Goal: Task Accomplishment & Management: Manage account settings

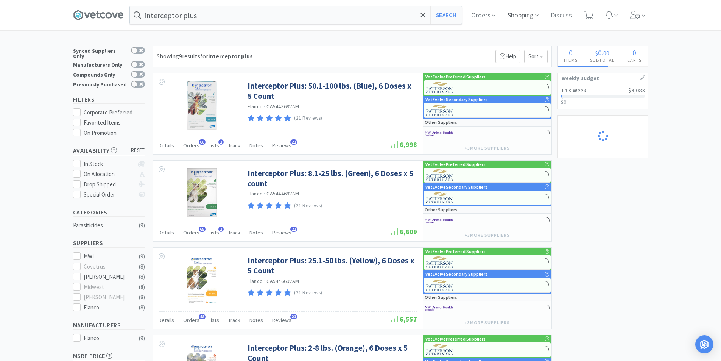
select select "2"
select select "6"
select select "3"
select select "1"
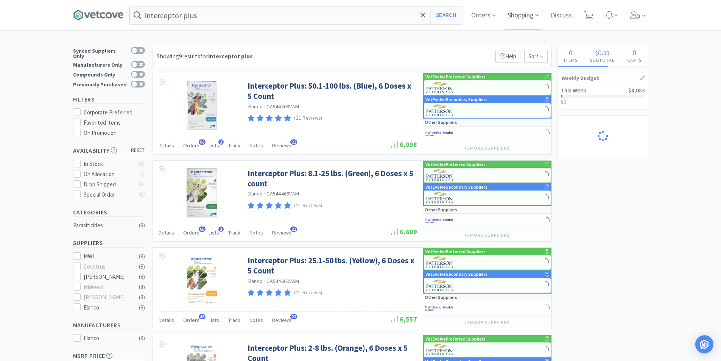
select select "1"
select select "2"
select select "3"
select select "1"
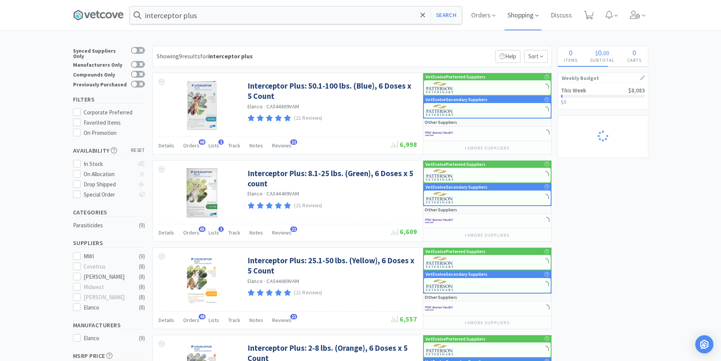
select select "2"
select select "1"
select select "3"
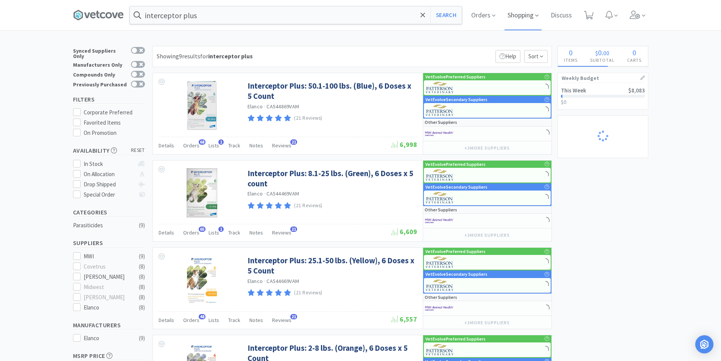
select select "1"
select select "2"
select select "1"
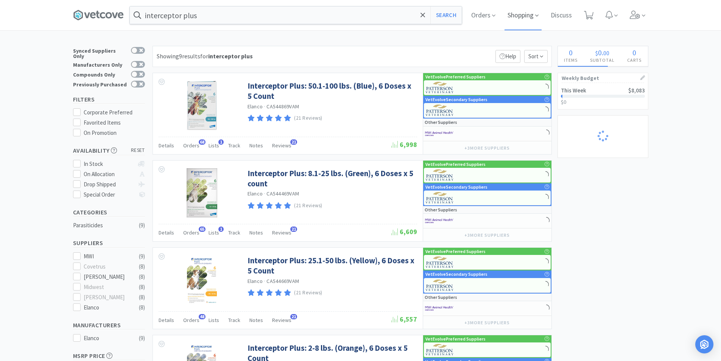
select select "1"
select select "3"
select select "5"
select select "3"
select select "1"
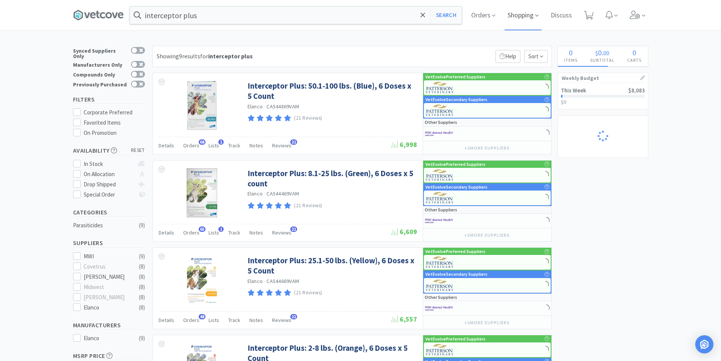
select select "2"
select select "1"
select select "2"
select select "3"
select select "2"
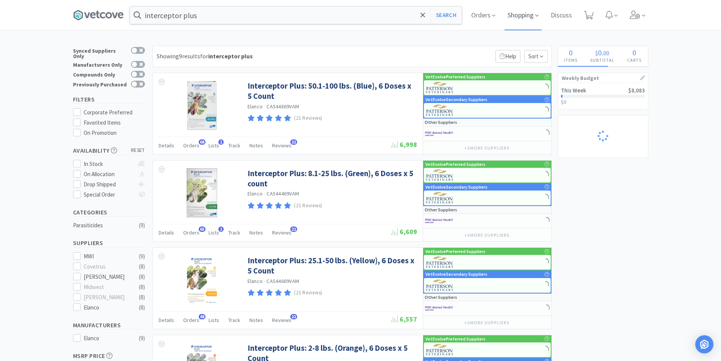
select select "2"
select select "1"
select select "2"
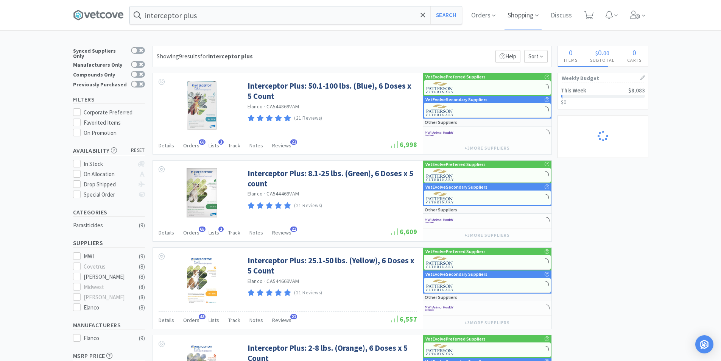
select select "1"
select select "2"
select select "1"
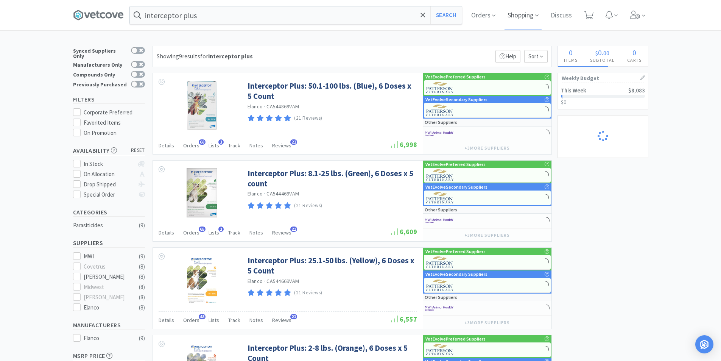
select select "2"
select select "3"
select select "4"
select select "1"
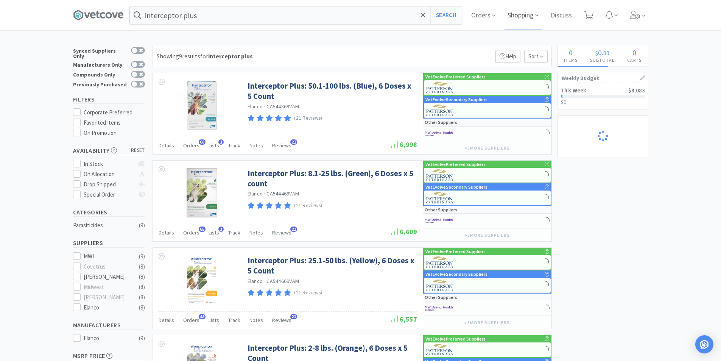
select select "1"
select select "2"
select select "5"
select select "1"
select select "3"
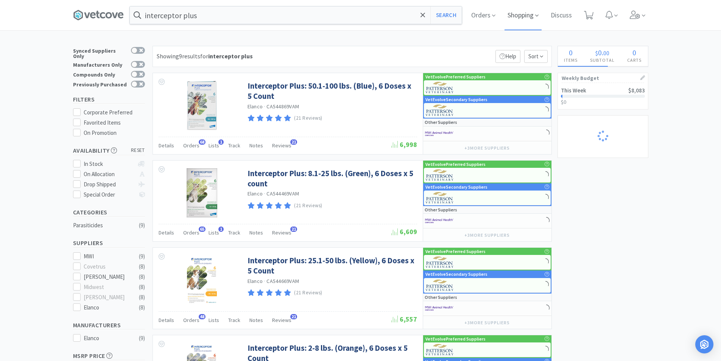
select select "1"
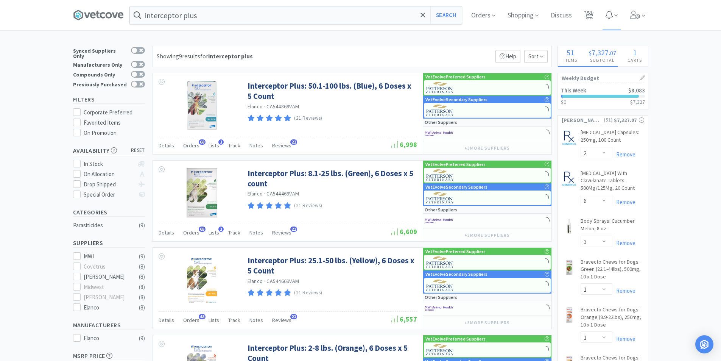
select select "1"
select select "2"
select select "1"
select select "2"
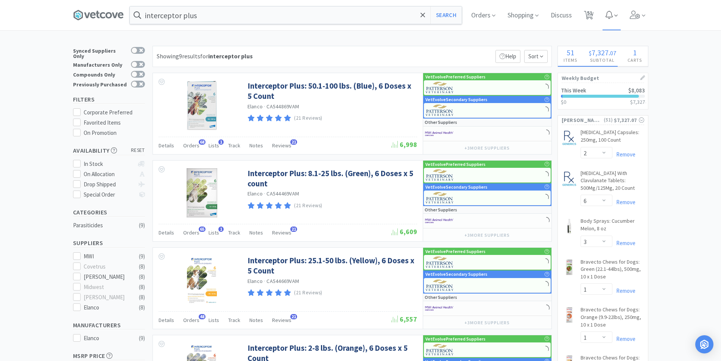
select select "3"
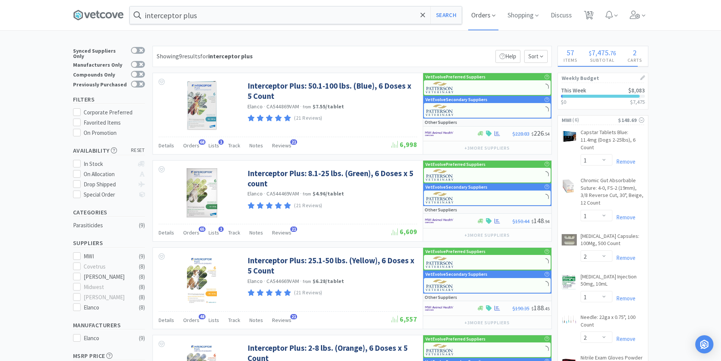
click at [472, 12] on span "Orders" at bounding box center [483, 15] width 30 height 30
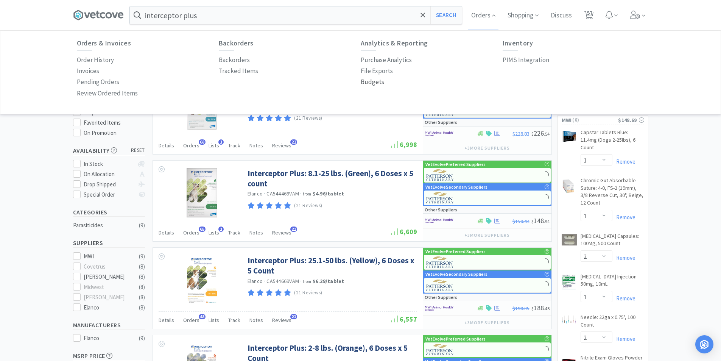
click at [372, 81] on p "Budgets" at bounding box center [372, 82] width 23 height 10
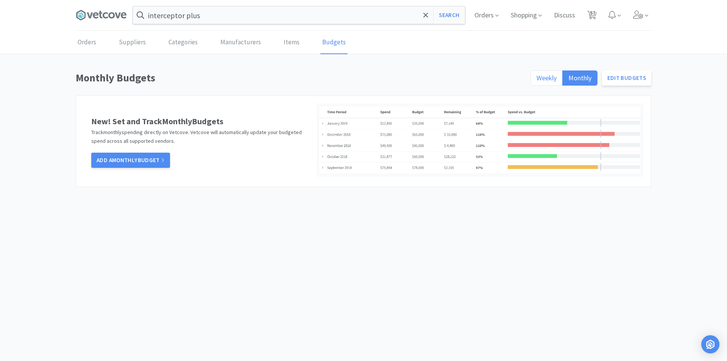
click at [543, 75] on span "Weekly" at bounding box center [546, 77] width 20 height 9
click at [536, 80] on input "Weekly" at bounding box center [536, 80] width 0 height 0
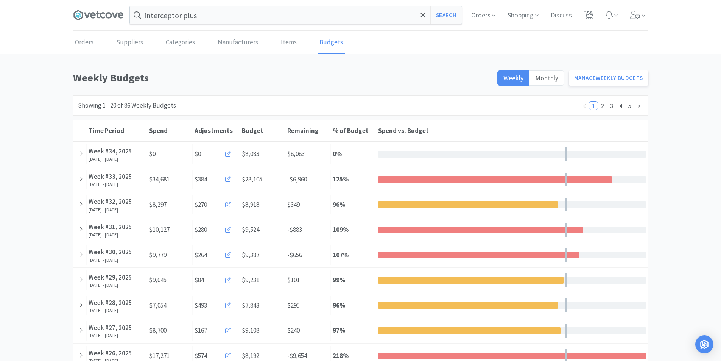
click at [395, 76] on h1 "Weekly Budgets" at bounding box center [283, 77] width 420 height 17
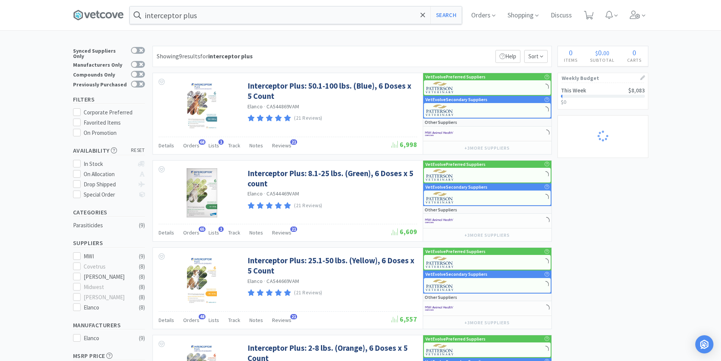
select select "1"
select select "2"
select select "1"
select select "2"
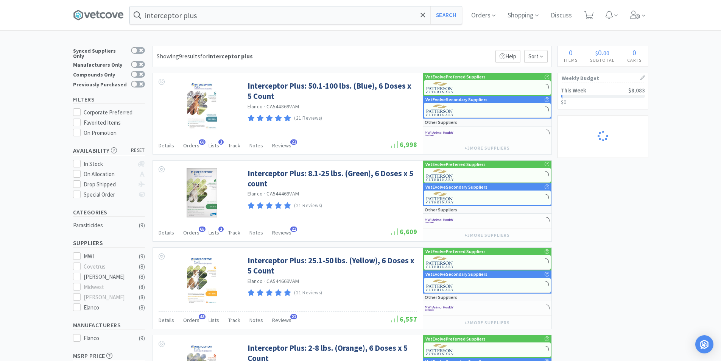
select select "3"
select select "2"
select select "6"
select select "3"
select select "1"
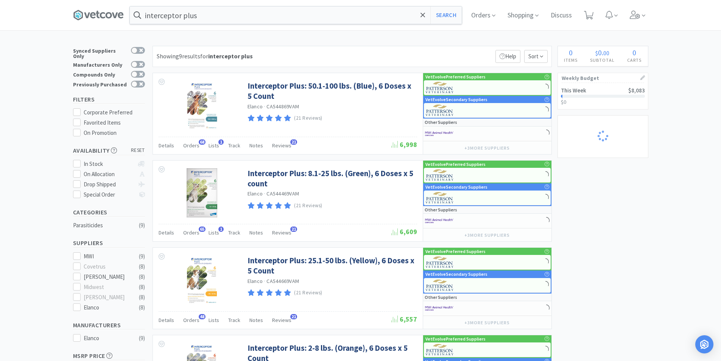
select select "1"
select select "2"
select select "3"
select select "1"
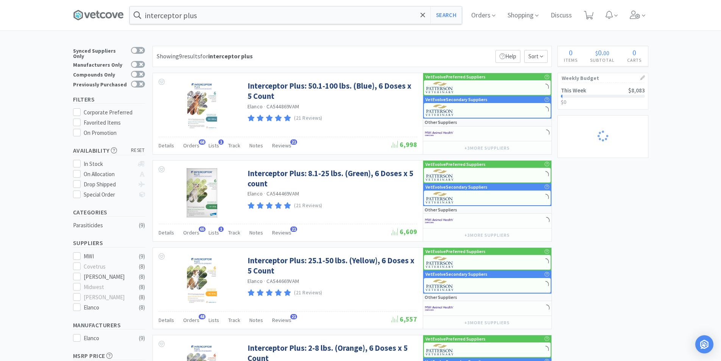
select select "1"
select select "2"
select select "1"
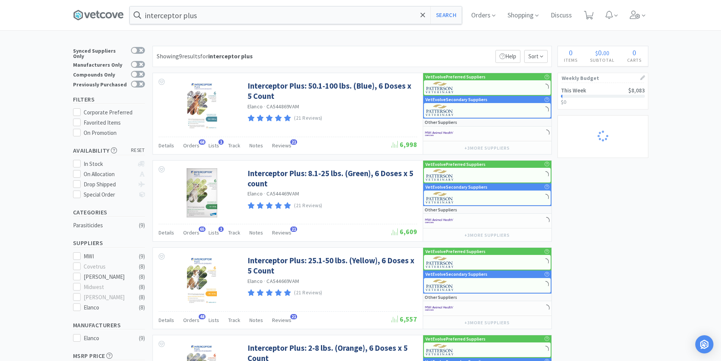
select select "3"
select select "1"
select select "2"
select select "1"
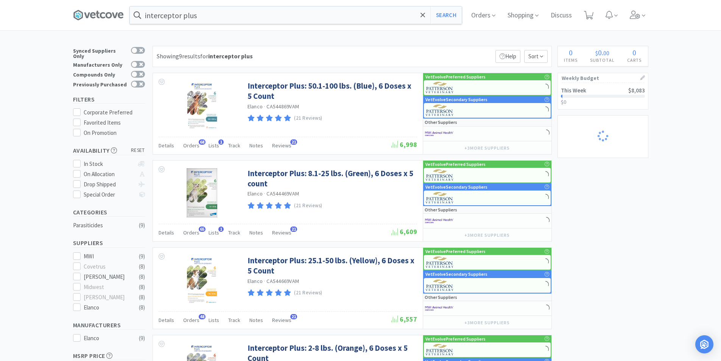
select select "1"
select select "3"
select select "5"
select select "3"
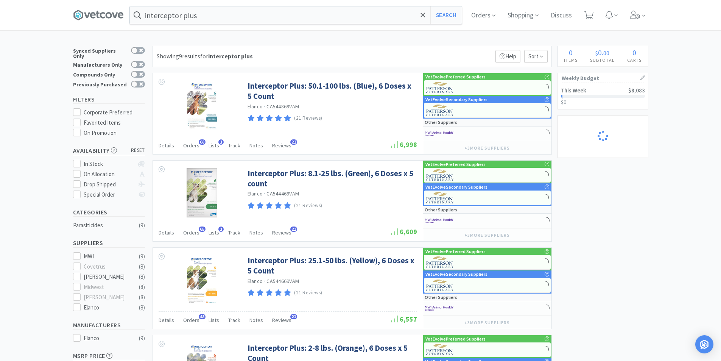
select select "1"
select select "2"
select select "1"
select select "2"
select select "3"
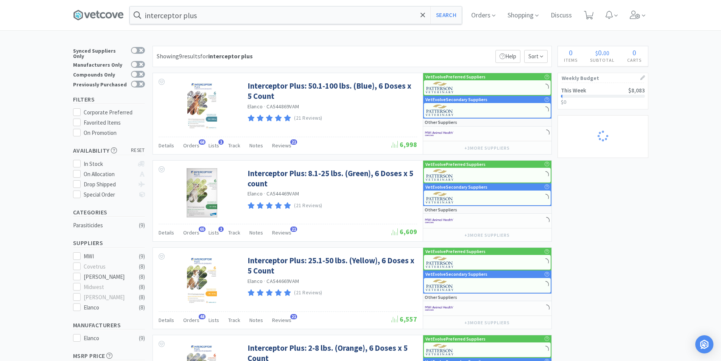
select select "2"
select select "1"
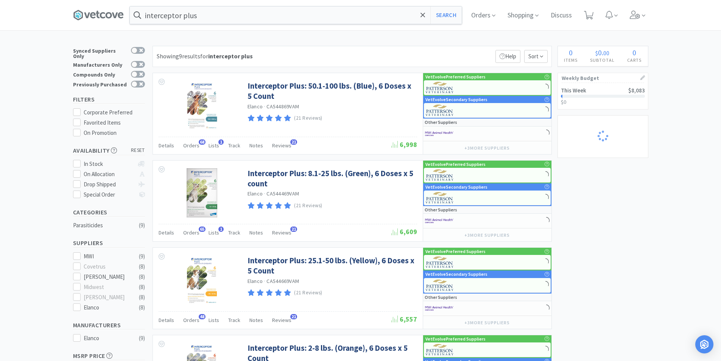
select select "2"
select select "1"
select select "2"
select select "1"
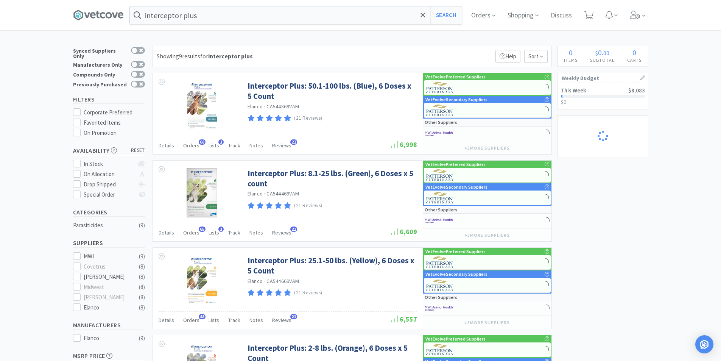
select select "1"
select select "2"
select select "3"
select select "4"
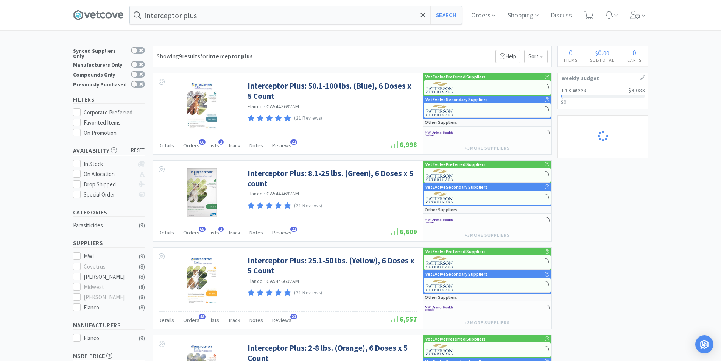
select select "1"
select select "2"
select select "5"
select select "1"
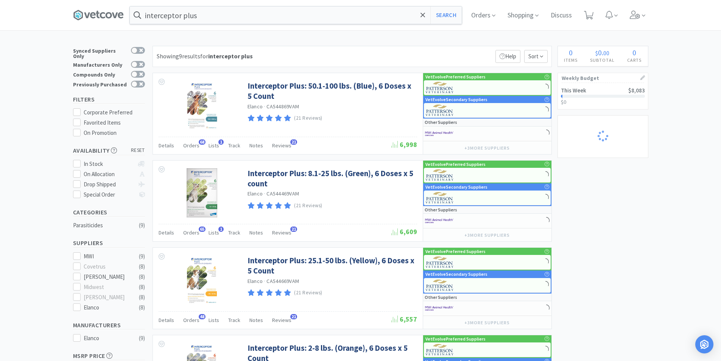
select select "3"
select select "1"
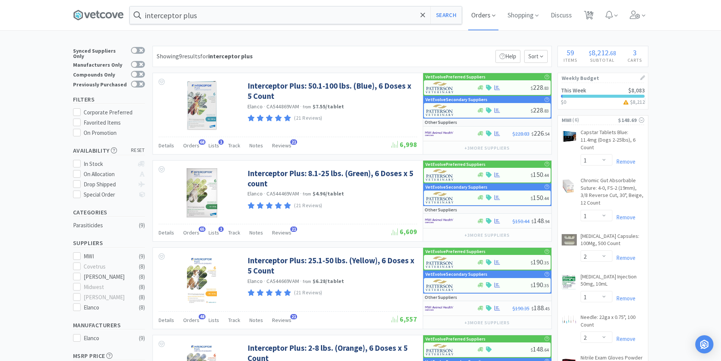
click at [487, 16] on span "Orders" at bounding box center [483, 15] width 30 height 30
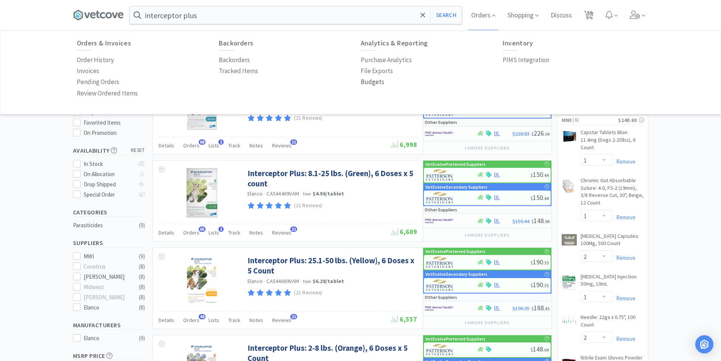
click at [379, 82] on p "Budgets" at bounding box center [372, 82] width 23 height 10
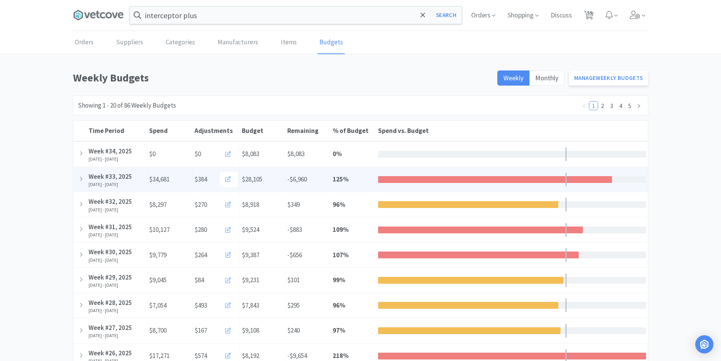
click at [390, 180] on div at bounding box center [495, 179] width 234 height 7
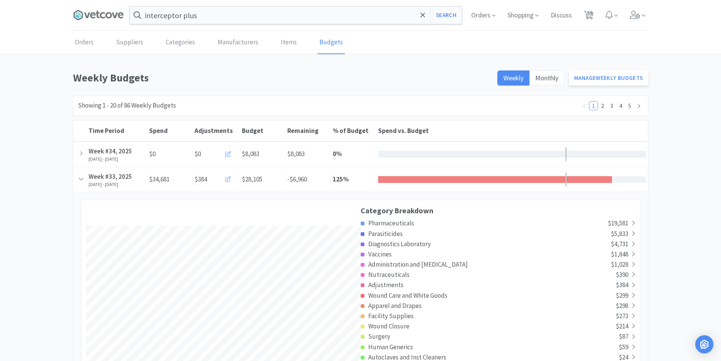
scroll to position [1383, 575]
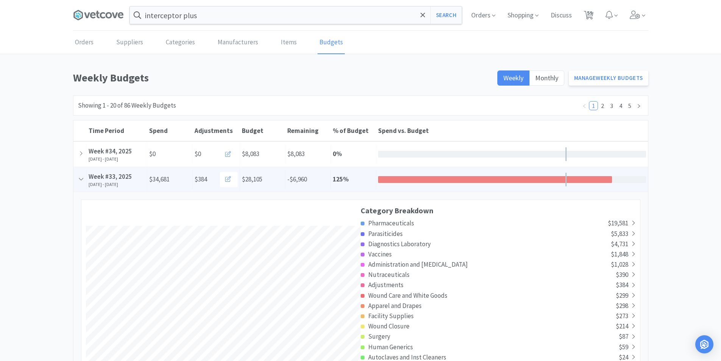
click at [565, 181] on div at bounding box center [495, 179] width 234 height 7
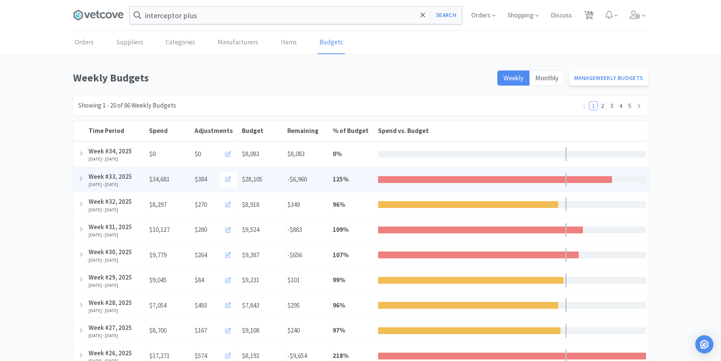
click at [565, 181] on div at bounding box center [495, 179] width 234 height 7
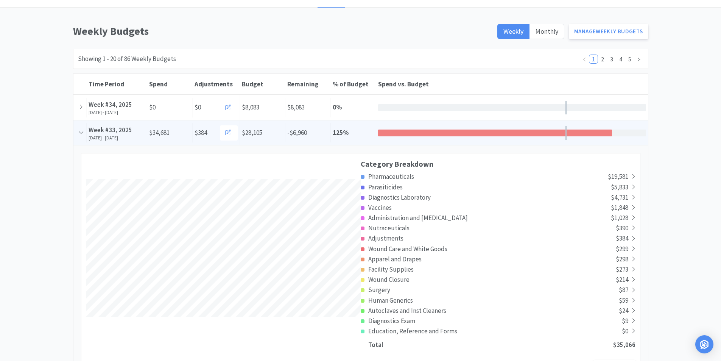
scroll to position [0, 0]
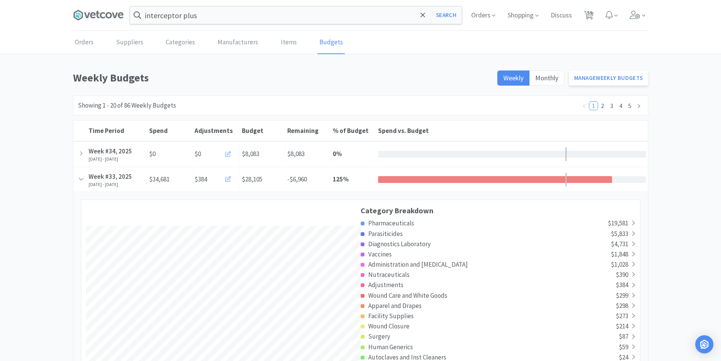
click at [428, 79] on h1 "Weekly Budgets" at bounding box center [283, 77] width 420 height 17
